Goal: Information Seeking & Learning: Learn about a topic

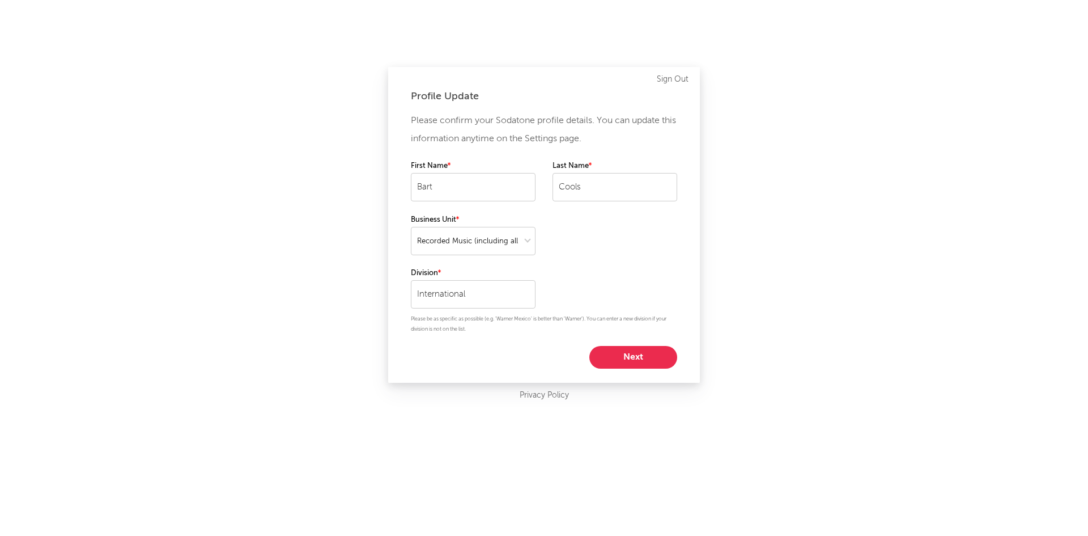
select select "recorded_music"
click at [621, 358] on button "Next" at bounding box center [633, 357] width 88 height 23
select select "exec"
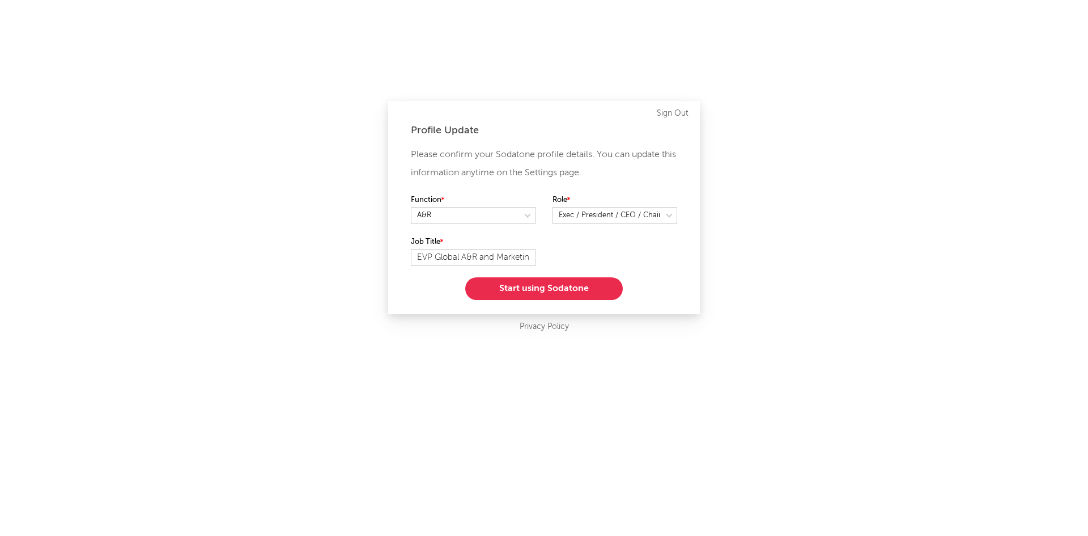
click at [541, 289] on button "Start using Sodatone" at bounding box center [544, 288] width 158 height 23
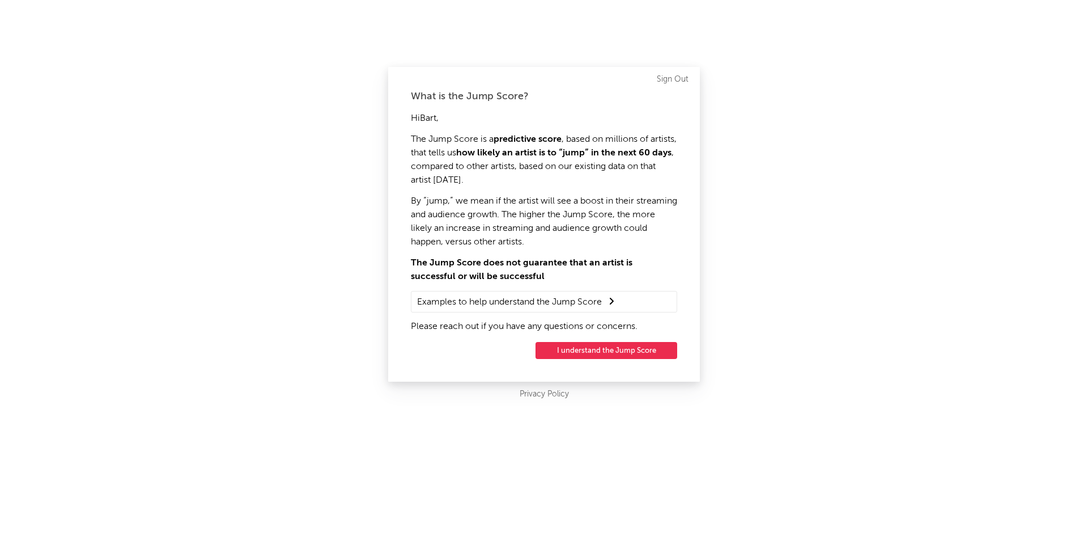
click at [598, 351] on button "I understand the Jump Score" at bounding box center [607, 350] width 142 height 17
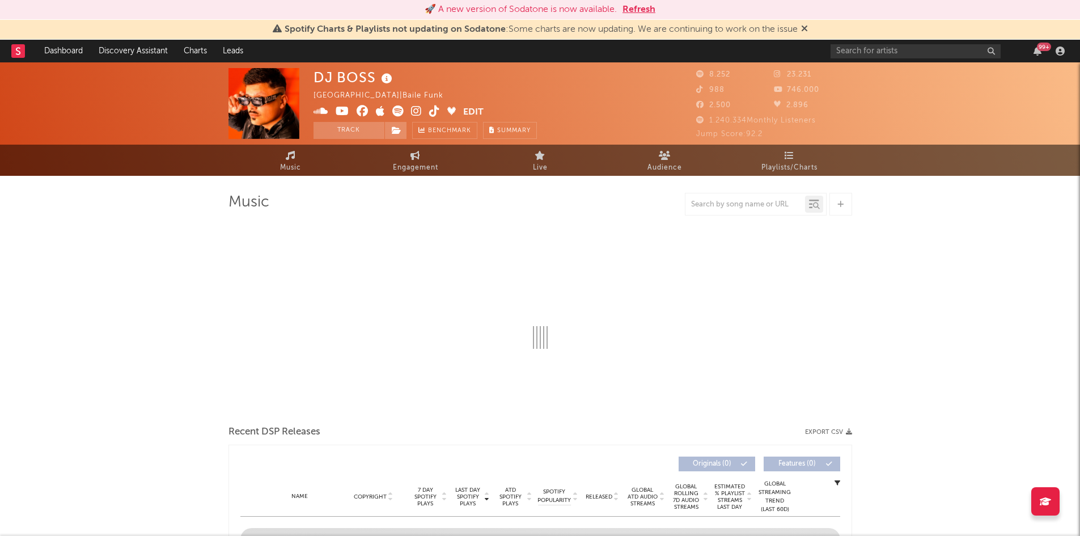
select select "6m"
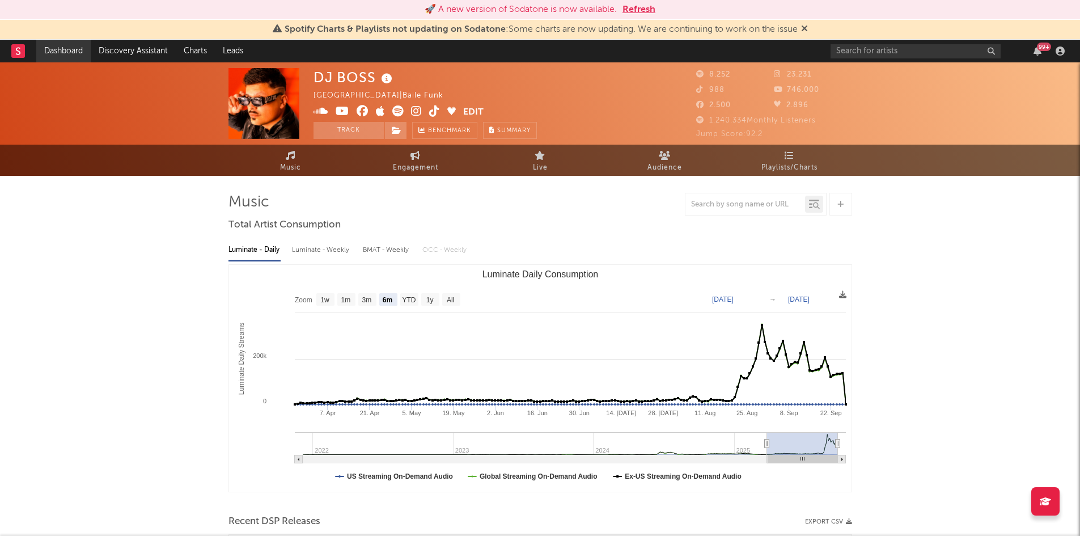
click at [68, 49] on link "Dashboard" at bounding box center [63, 51] width 54 height 23
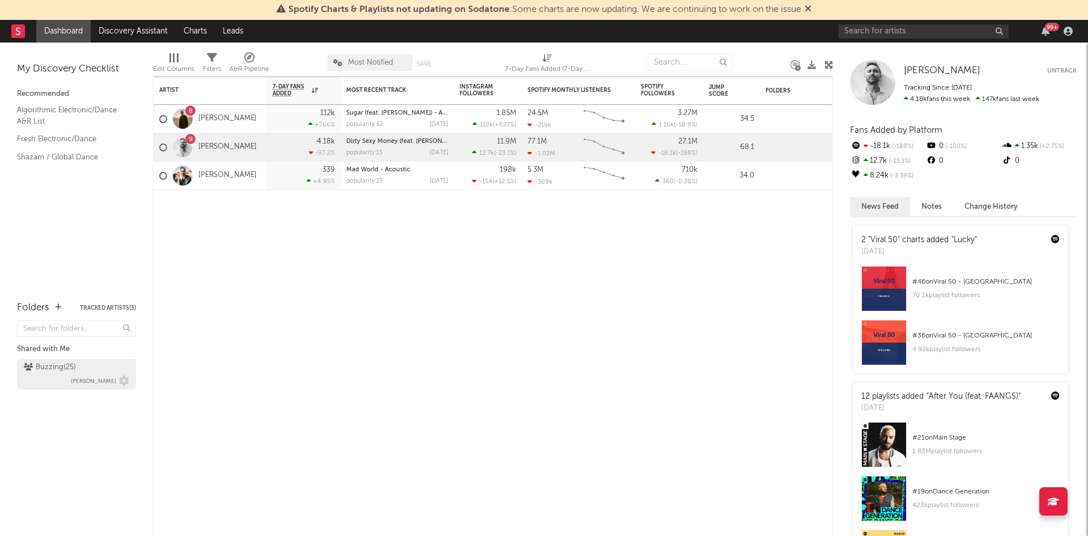
click at [68, 364] on div "Buzzing ( 25 )" at bounding box center [50, 367] width 52 height 14
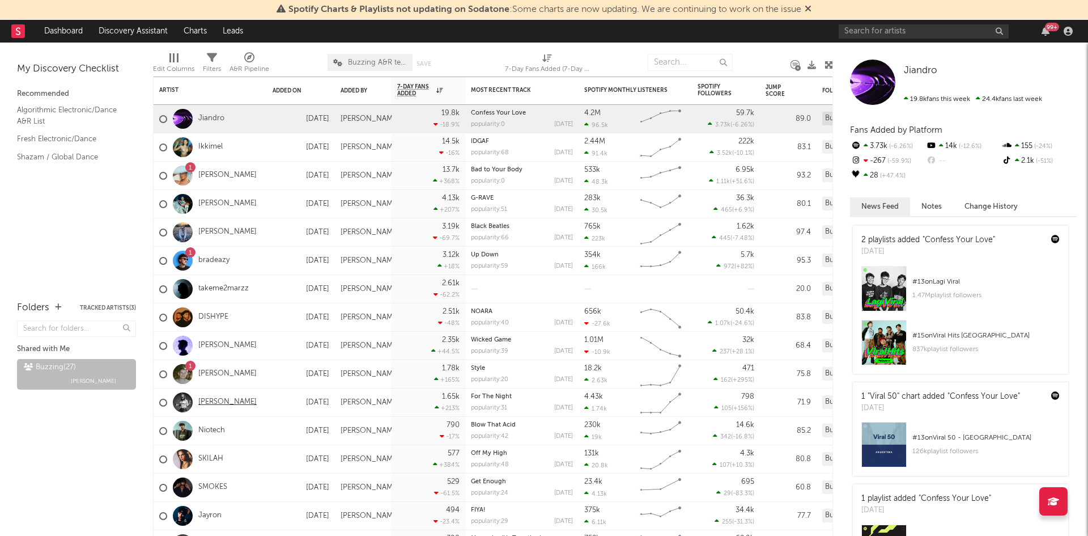
click at [210, 402] on link "[PERSON_NAME]" at bounding box center [227, 402] width 58 height 10
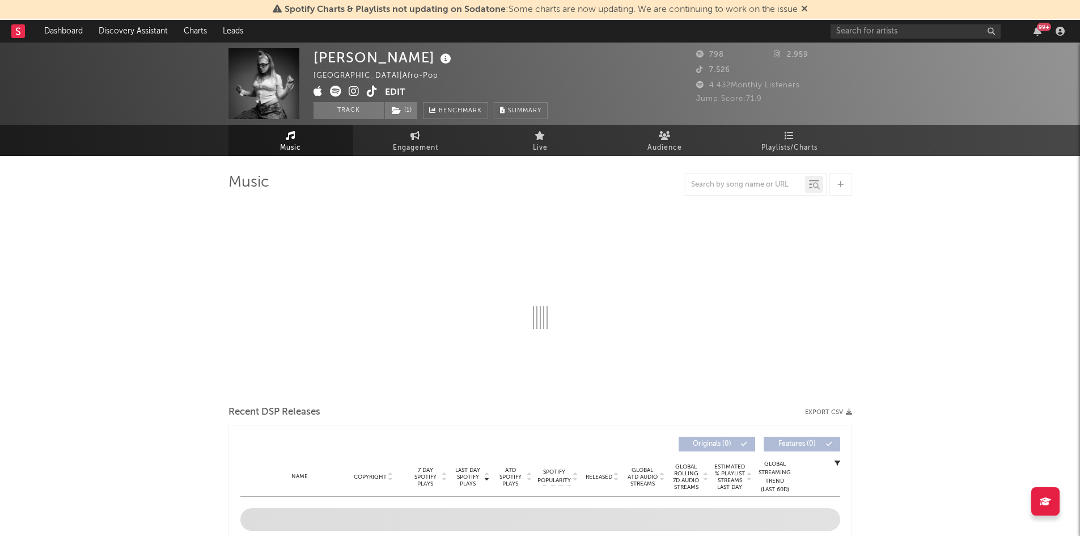
select select "1w"
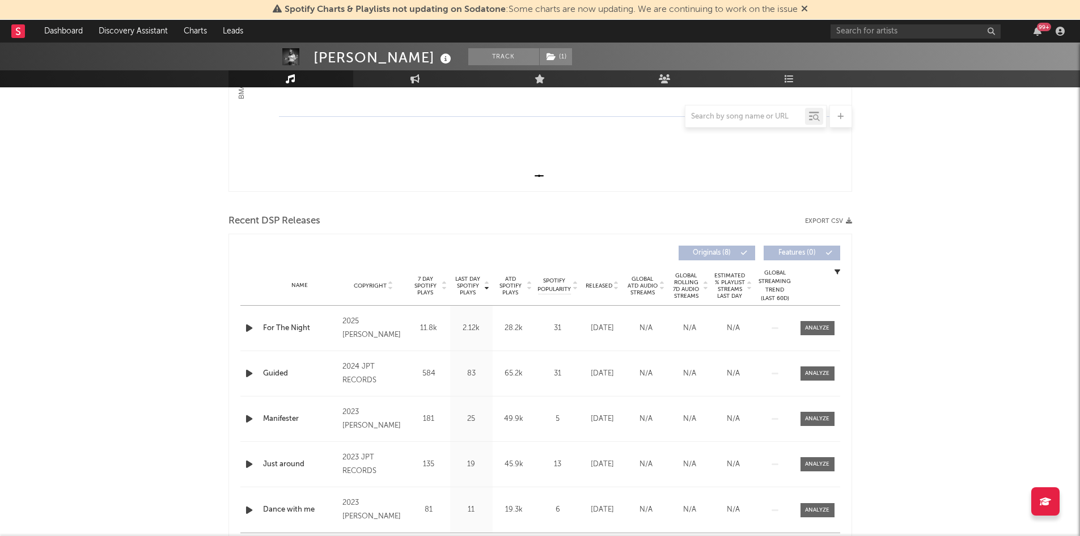
scroll to position [283, 0]
click at [813, 325] on div at bounding box center [817, 325] width 24 height 9
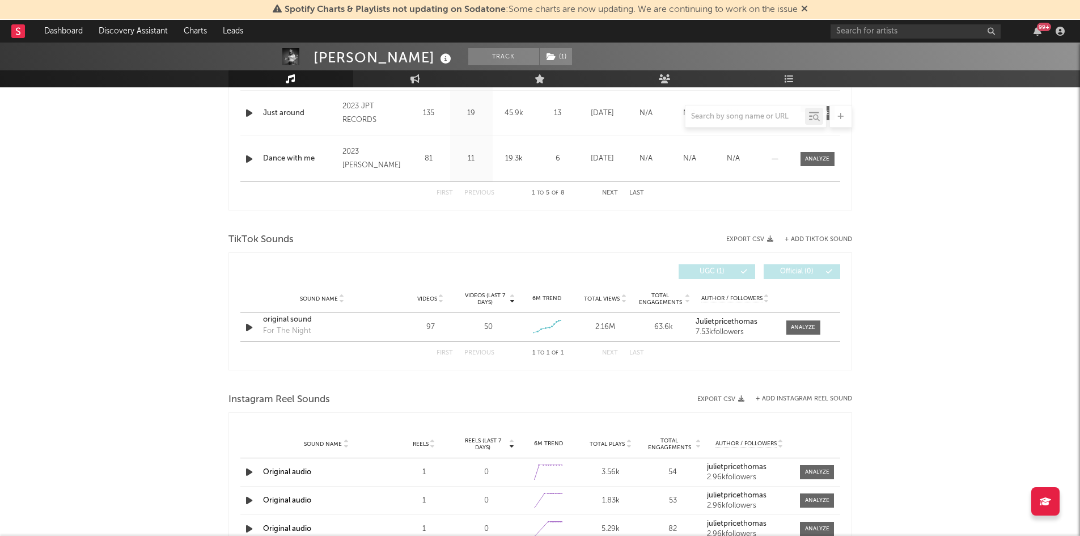
scroll to position [1190, 0]
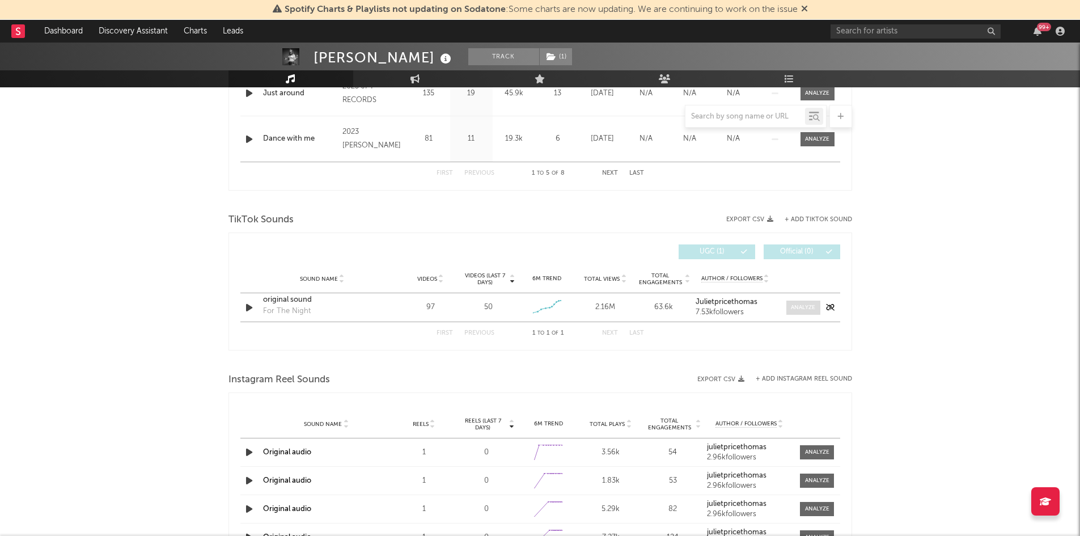
click at [797, 307] on div at bounding box center [803, 307] width 24 height 9
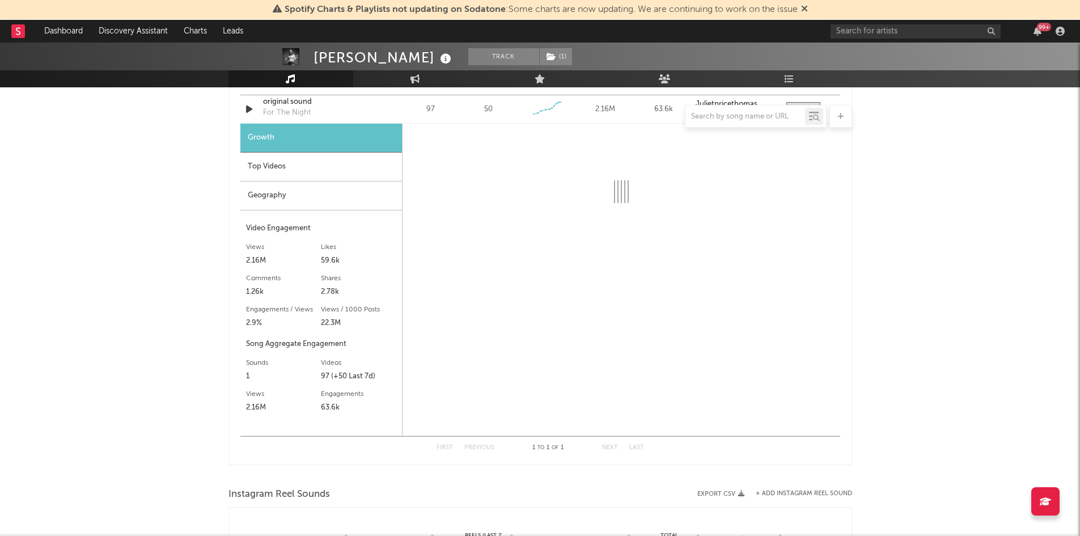
scroll to position [1417, 0]
select select "1w"
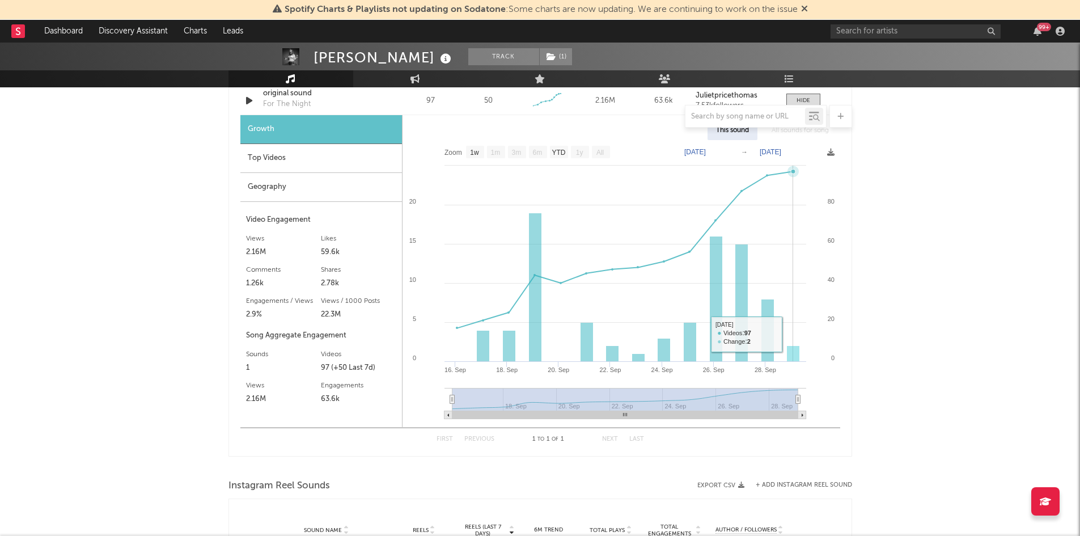
scroll to position [1360, 0]
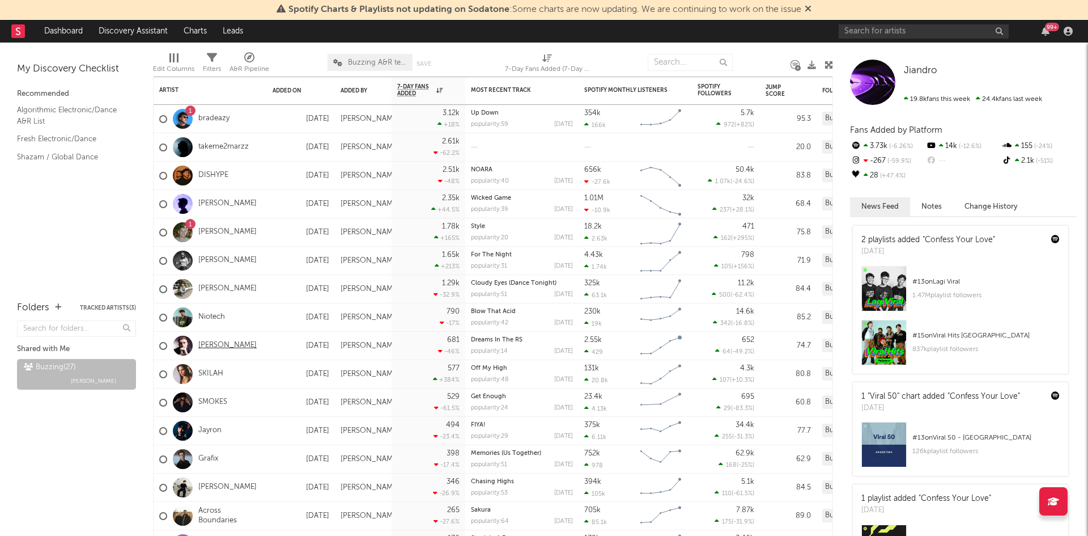
click at [224, 343] on link "[PERSON_NAME]" at bounding box center [227, 346] width 58 height 10
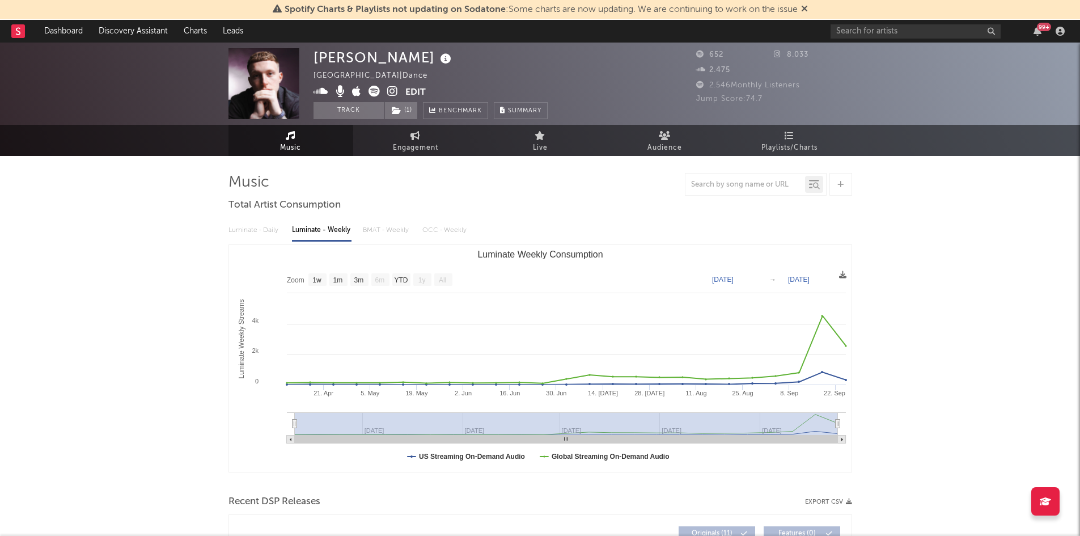
select select "1w"
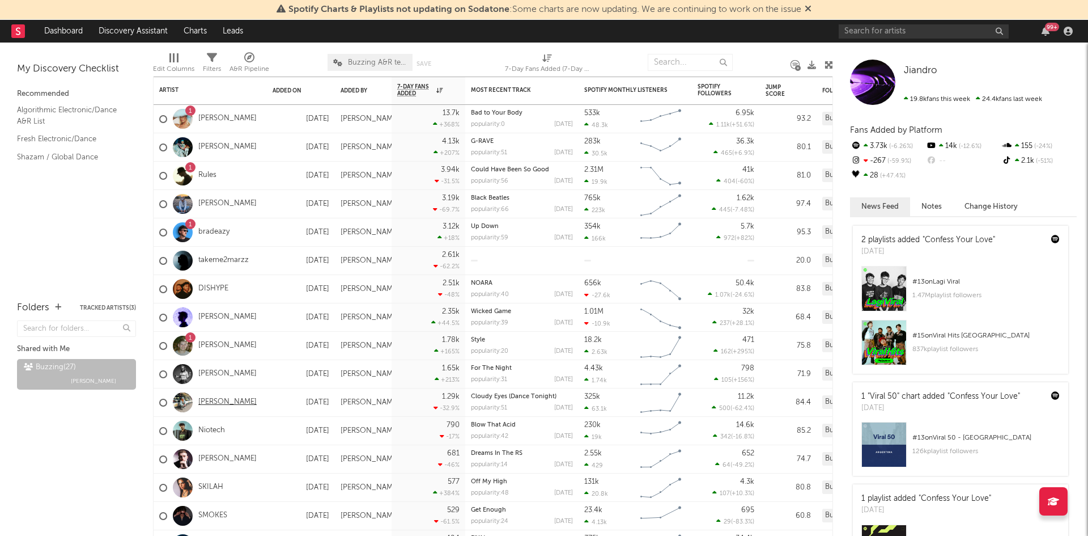
click at [213, 403] on link "[PERSON_NAME]" at bounding box center [227, 402] width 58 height 10
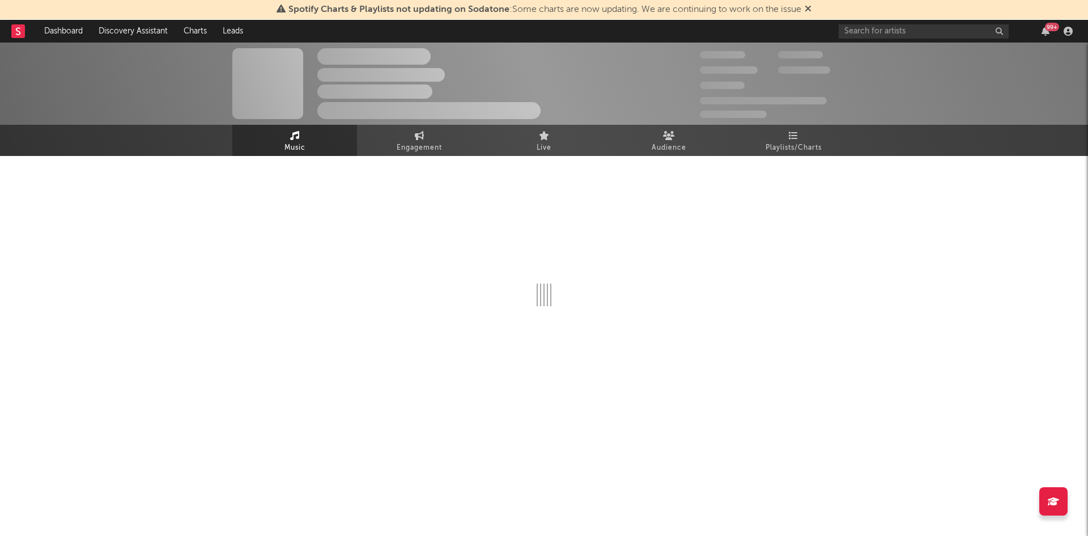
select select "6m"
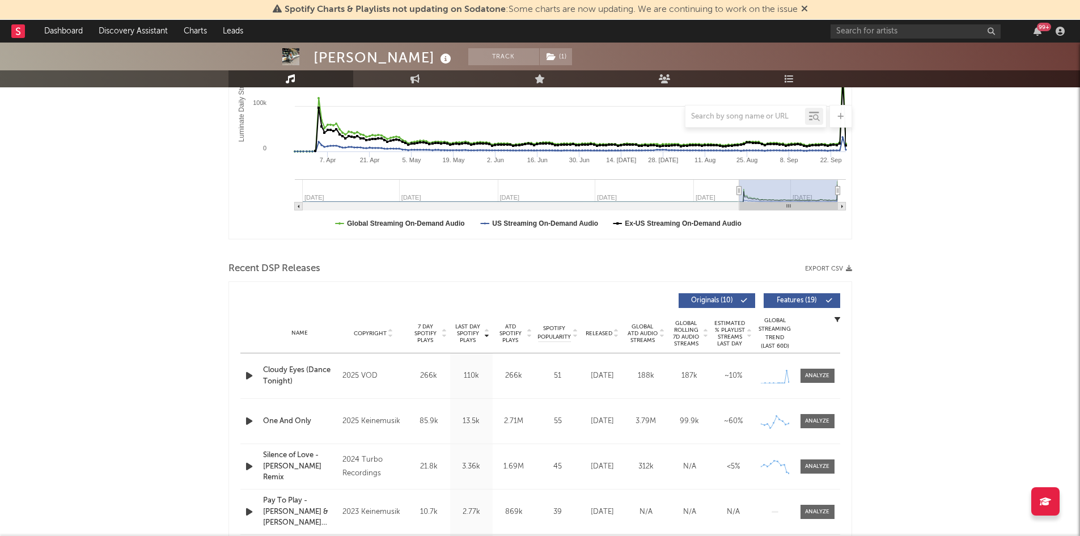
scroll to position [227, 0]
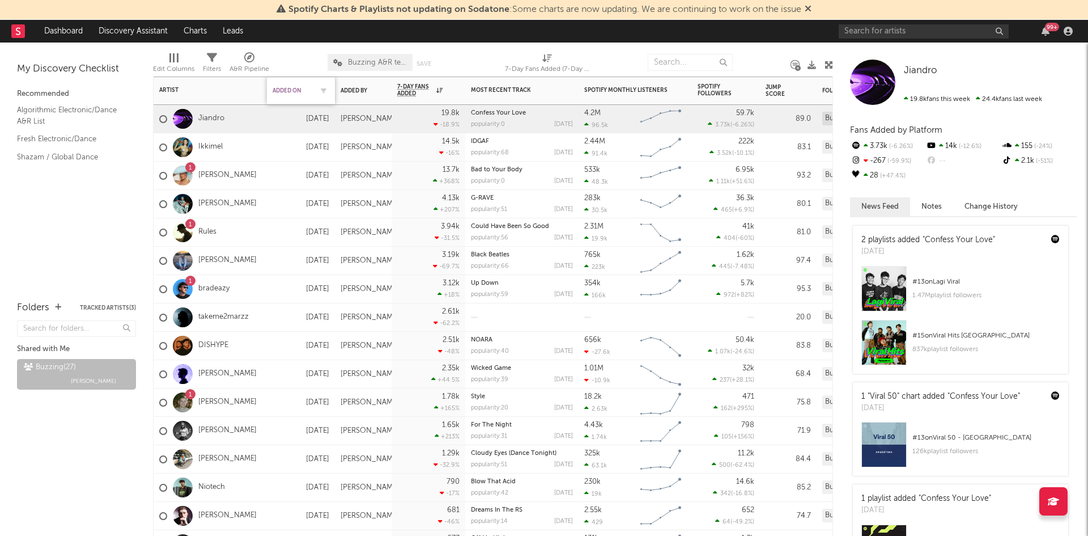
click at [292, 89] on div "Added On" at bounding box center [293, 90] width 40 height 7
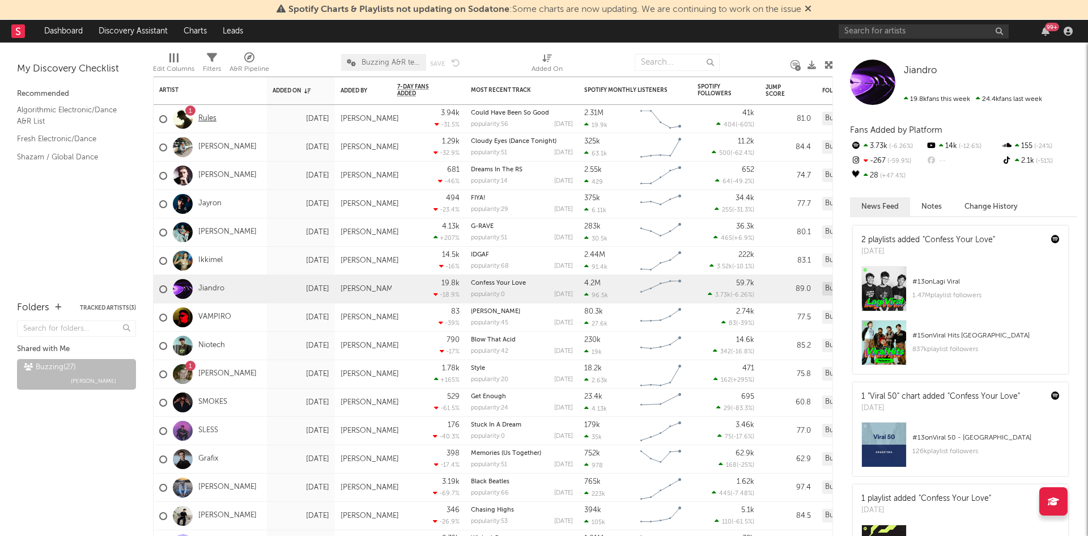
click at [207, 118] on link "Rules" at bounding box center [207, 119] width 18 height 10
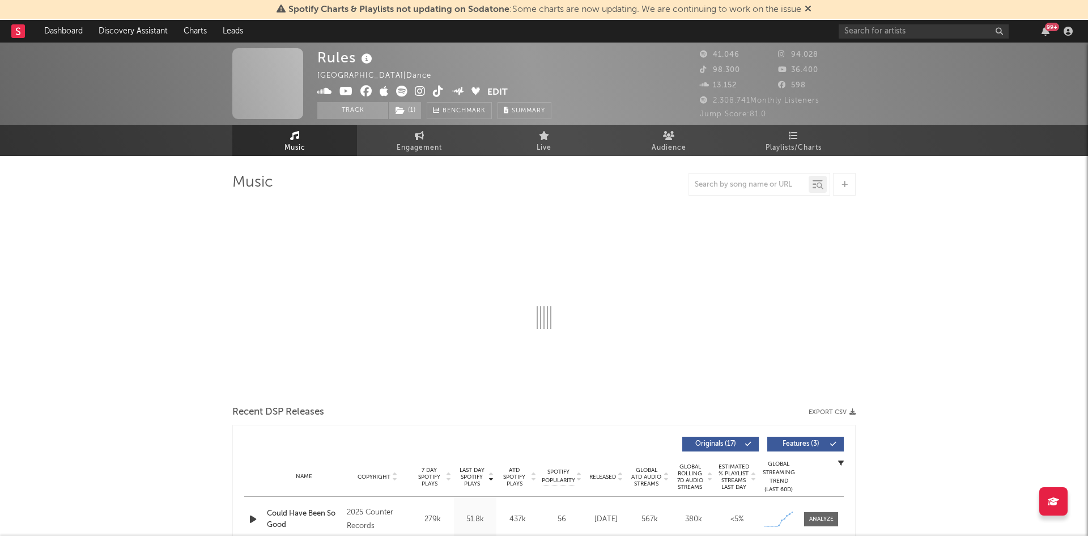
select select "6m"
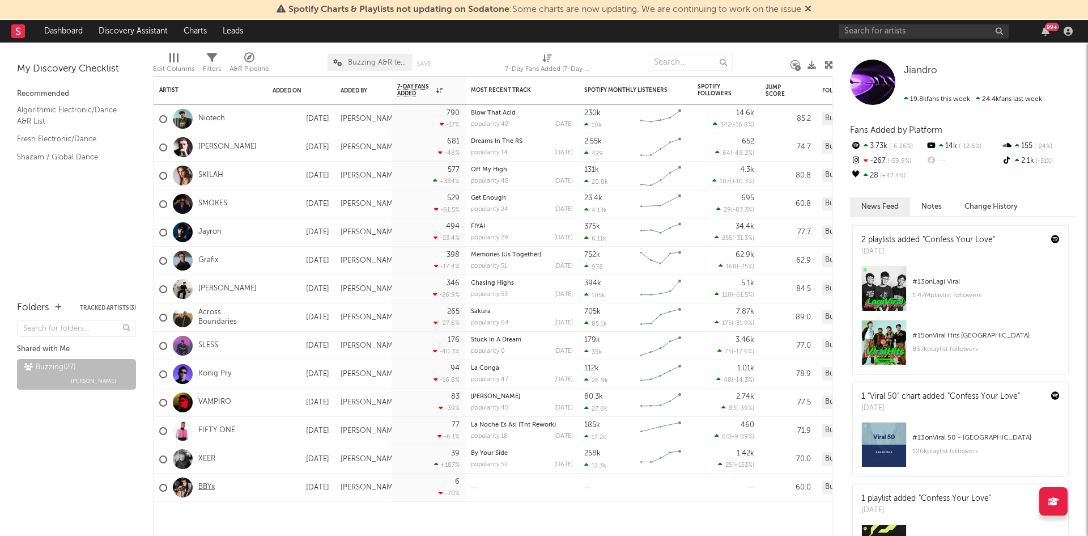
click at [213, 485] on link "BBYx" at bounding box center [206, 487] width 16 height 10
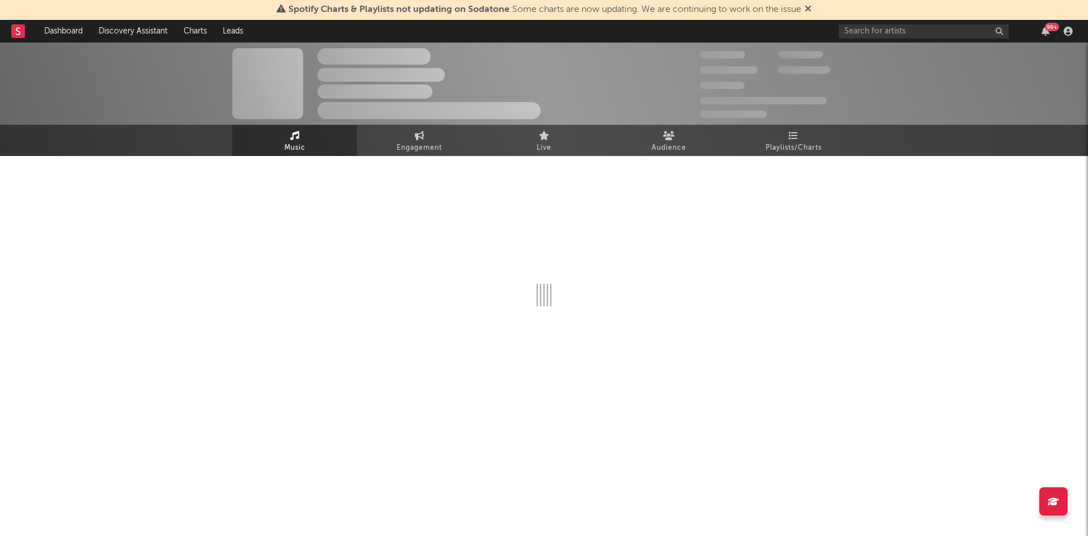
select select "1w"
